Goal: Find specific page/section: Find specific page/section

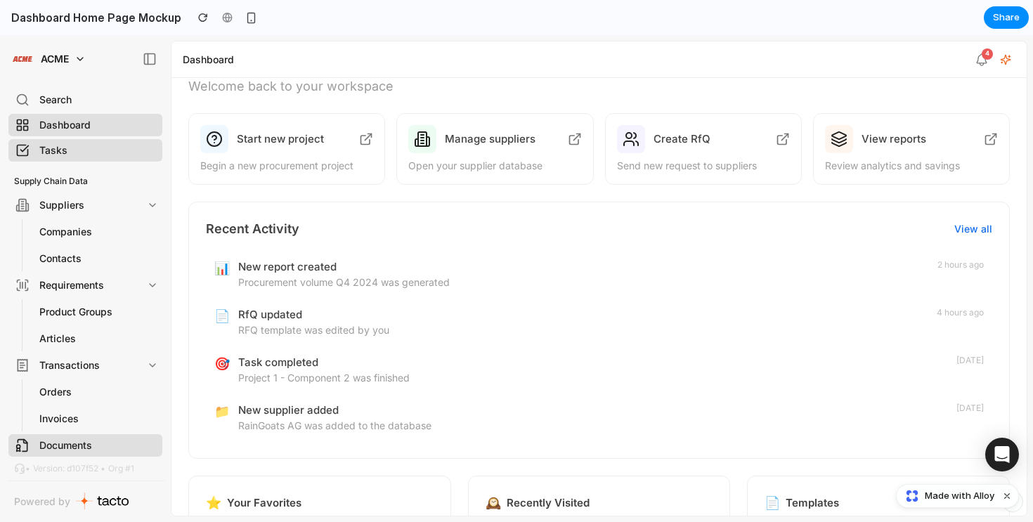
scroll to position [200, 0]
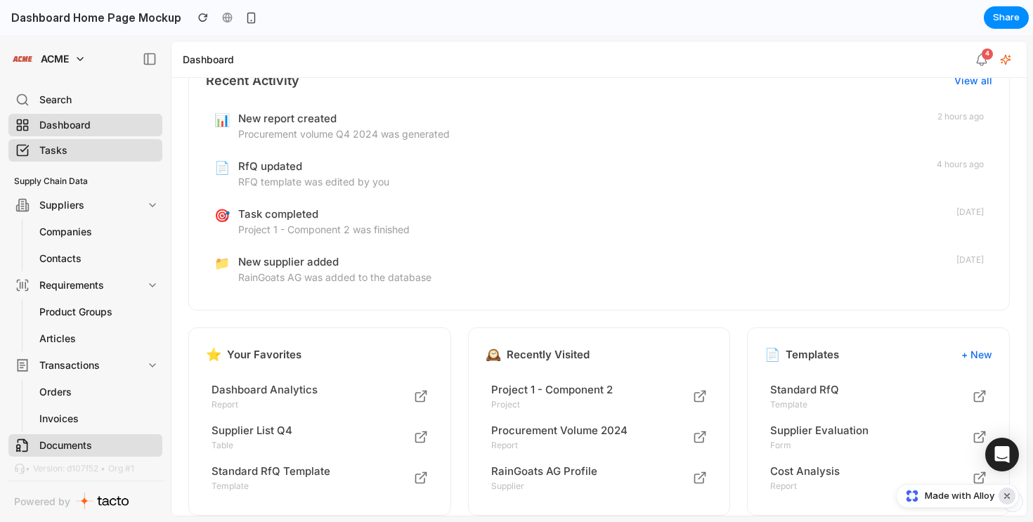
click at [1010, 496] on button "Dismiss watermark" at bounding box center [1007, 496] width 17 height 17
click at [105, 230] on link "Companies" at bounding box center [98, 232] width 129 height 22
click at [76, 263] on span "Contacts" at bounding box center [60, 259] width 42 height 14
